Goal: Task Accomplishment & Management: Use online tool/utility

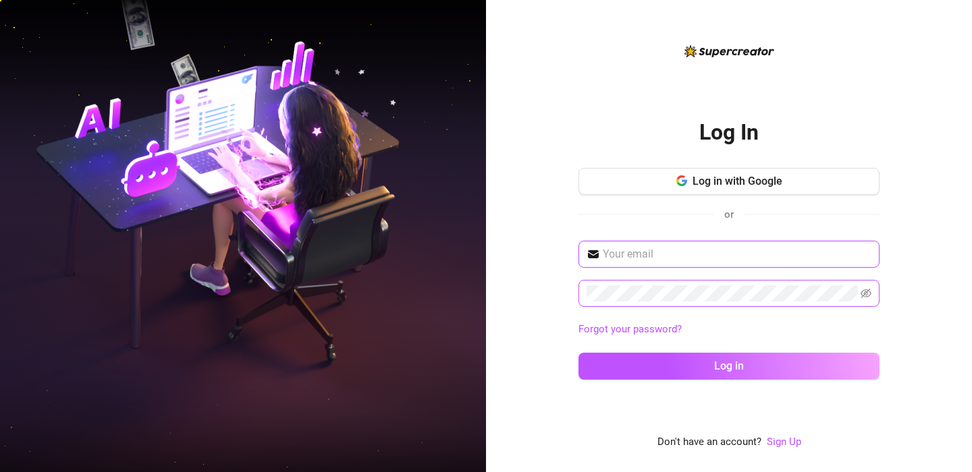
type input "[EMAIL_ADDRESS][DOMAIN_NAME]"
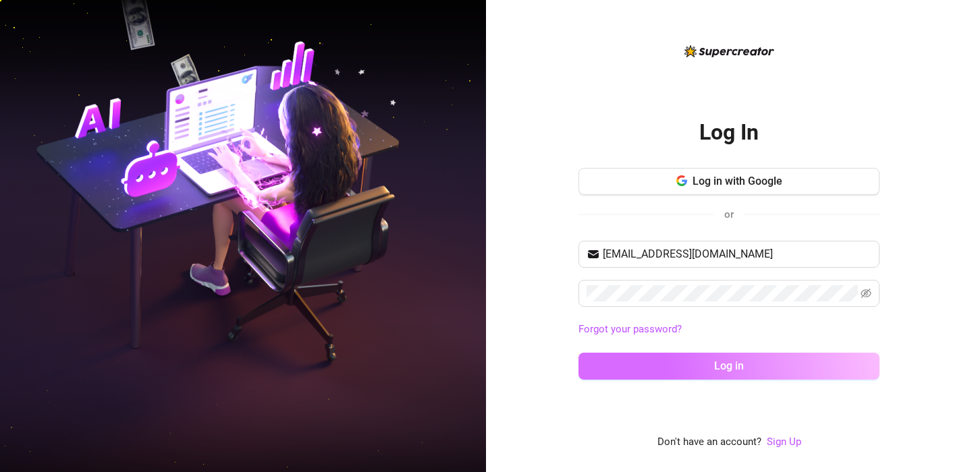
click at [723, 373] on button "Log in" at bounding box center [728, 366] width 301 height 27
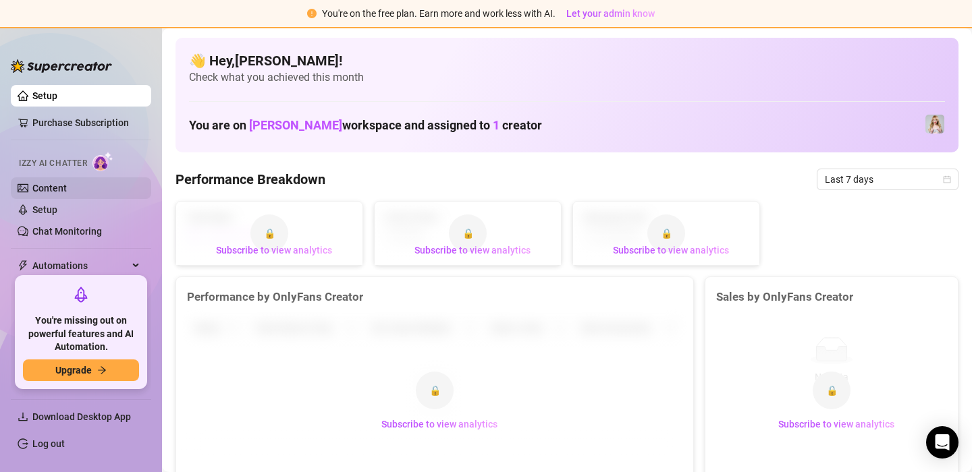
click at [62, 188] on link "Content" at bounding box center [49, 188] width 34 height 11
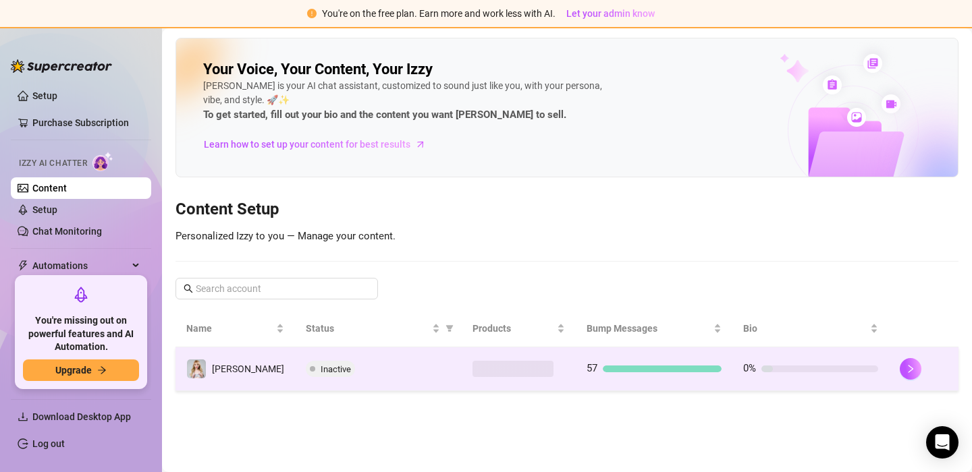
click at [320, 368] on span "Inactive" at bounding box center [335, 369] width 30 height 10
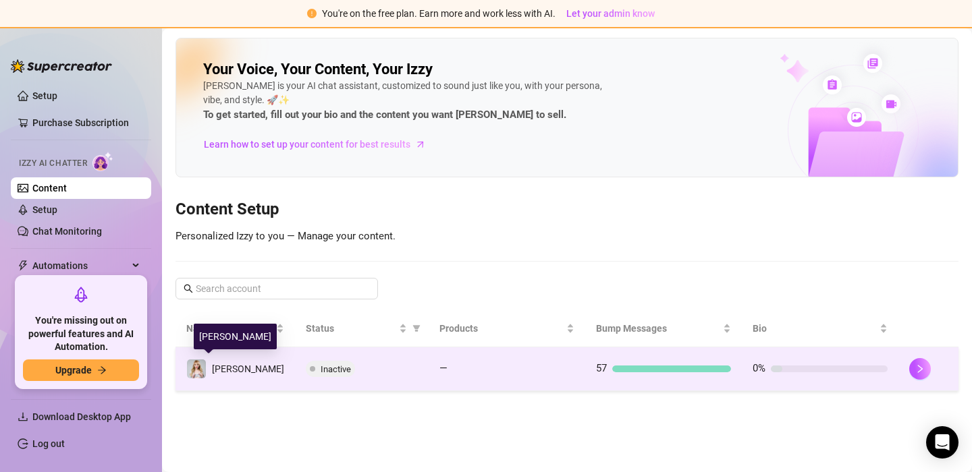
click at [223, 368] on span "[PERSON_NAME]" at bounding box center [248, 369] width 72 height 11
